Goal: Task Accomplishment & Management: Manage account settings

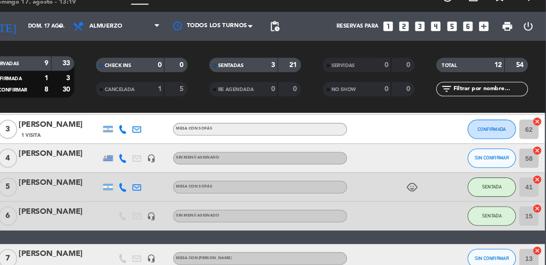
scroll to position [112, 0]
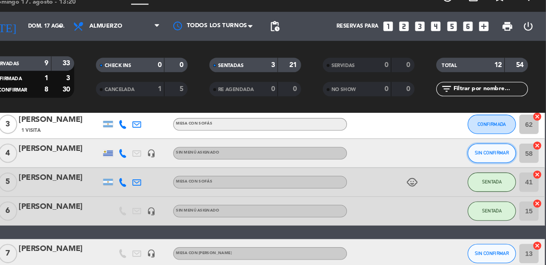
click at [504, 163] on button "SIN CONFIRMAR" at bounding box center [495, 160] width 45 height 18
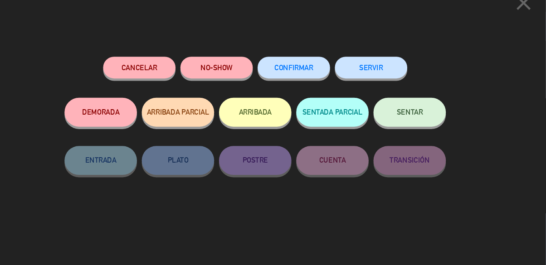
click at [435, 125] on button "SENTAR" at bounding box center [418, 121] width 68 height 27
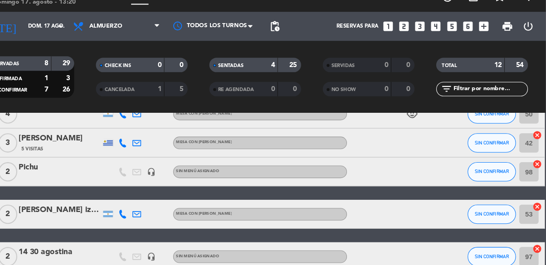
scroll to position [278, 0]
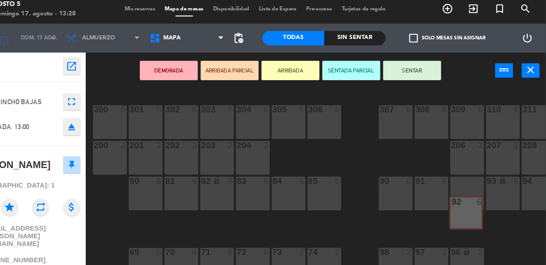
scroll to position [4, 0]
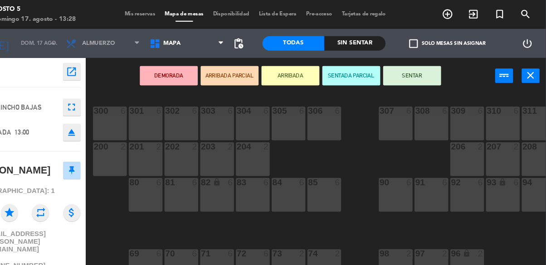
click at [162, 11] on span "Mis reservas" at bounding box center [165, 13] width 38 height 5
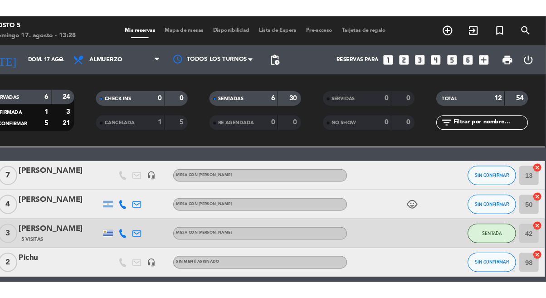
scroll to position [216, 0]
